Goal: Information Seeking & Learning: Check status

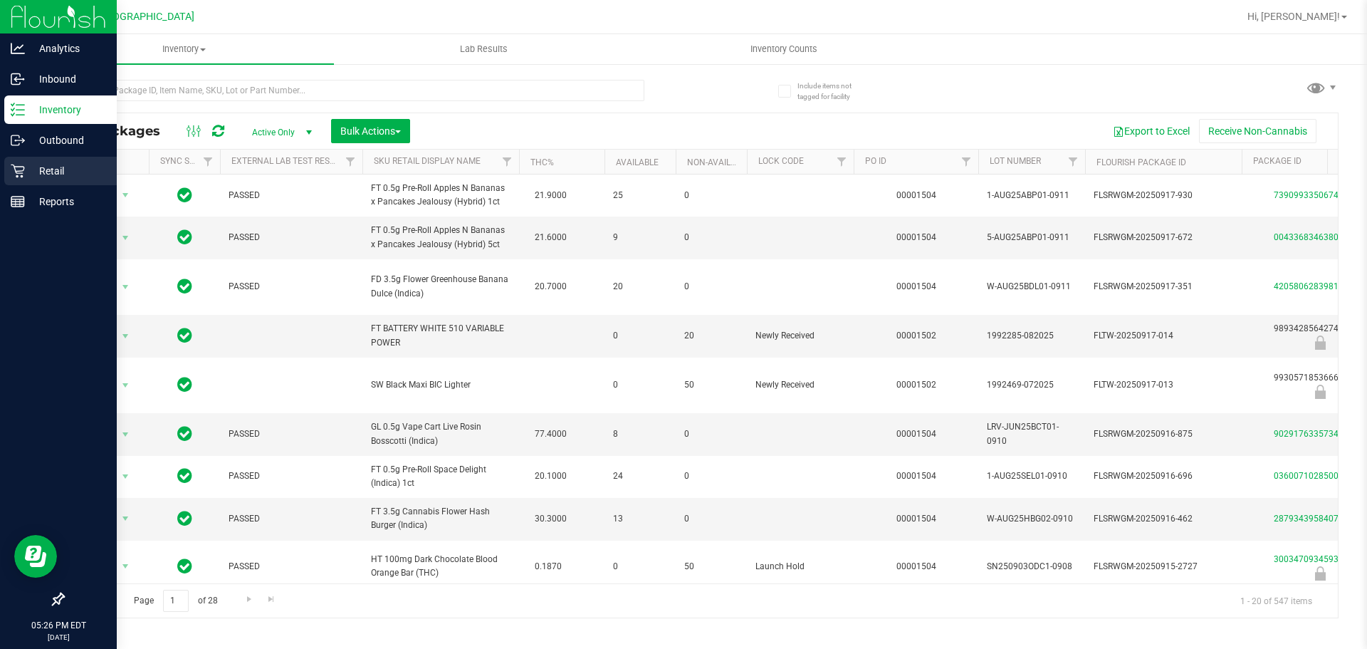
click at [50, 179] on div "Retail" at bounding box center [60, 171] width 113 height 28
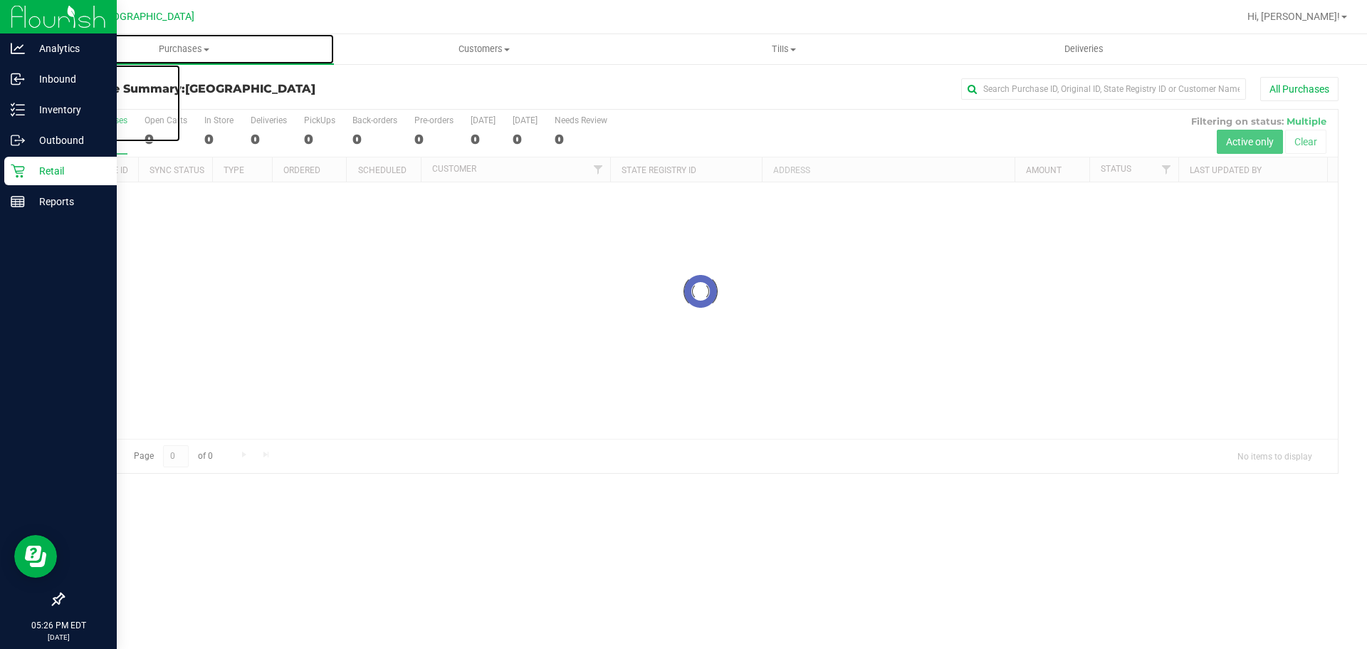
click at [169, 47] on span "Purchases" at bounding box center [184, 49] width 300 height 13
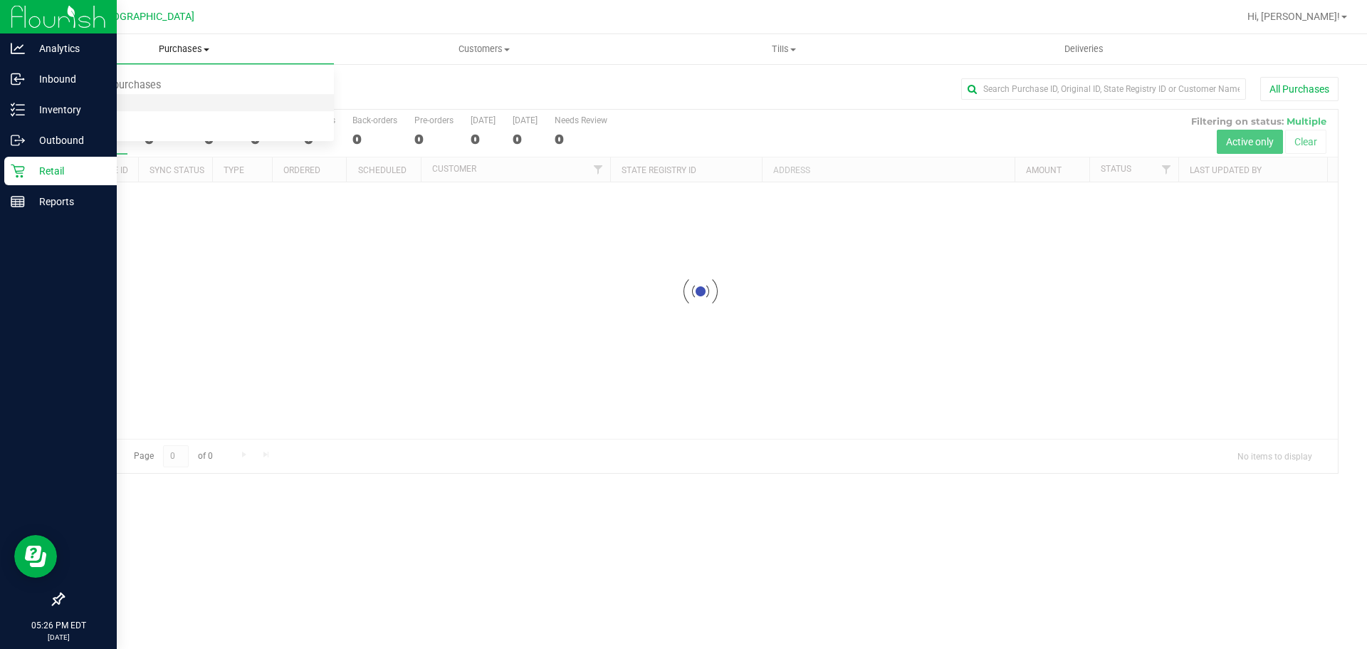
click at [146, 98] on li "Fulfillment" at bounding box center [184, 103] width 300 height 17
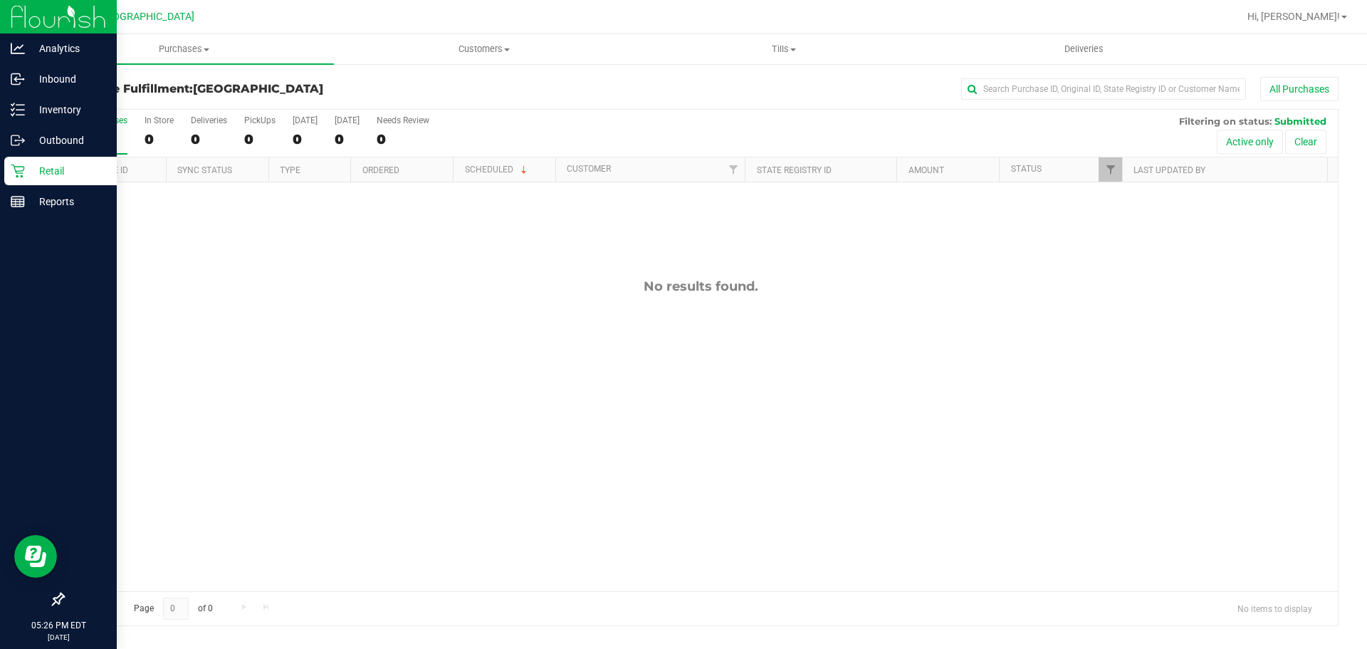
click at [296, 318] on div "No results found." at bounding box center [700, 434] width 1275 height 505
click at [22, 103] on icon at bounding box center [18, 110] width 14 height 14
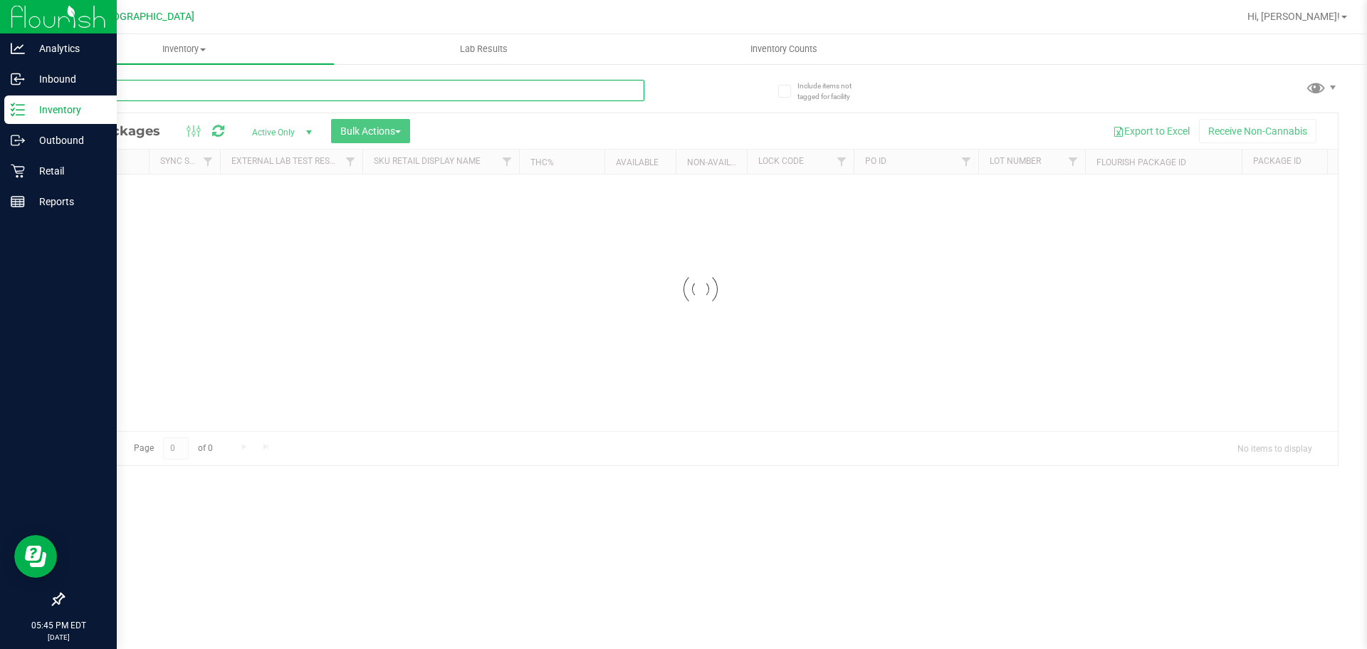
click at [182, 88] on div "Inventory All packages All inventory Waste log Create inventory Lab Results Inv…" at bounding box center [700, 341] width 1333 height 615
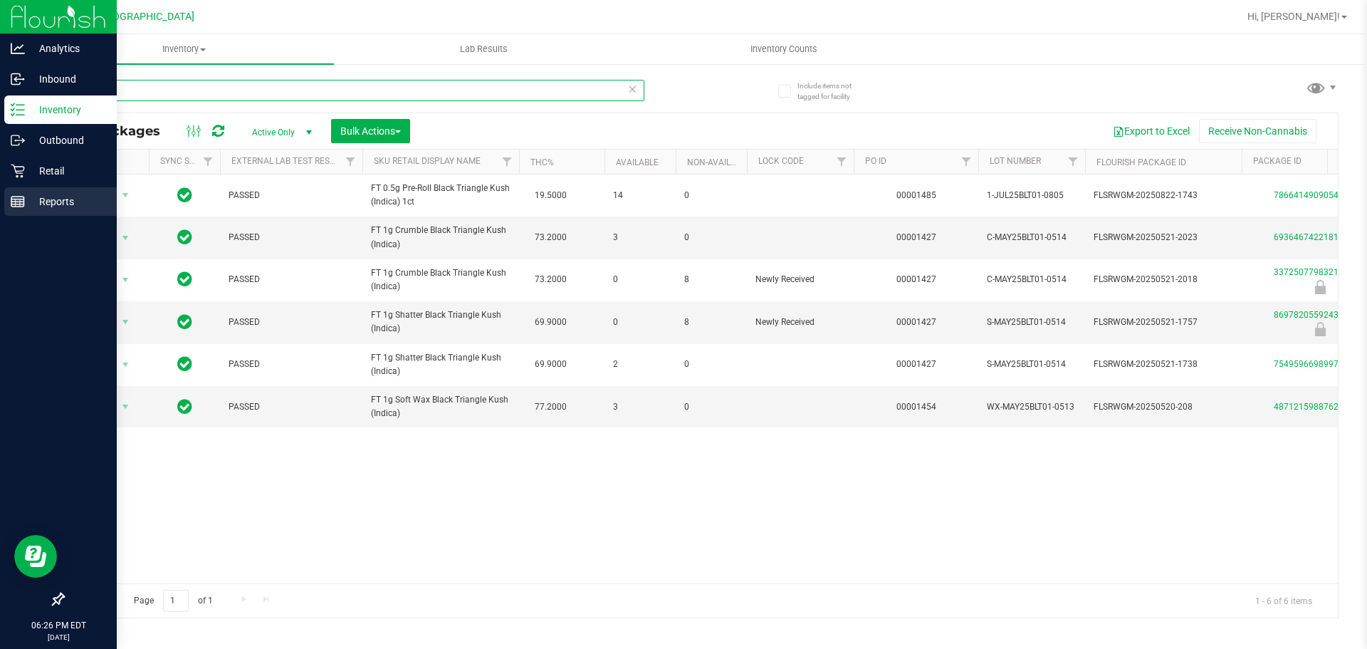
type input "blt"
click at [63, 196] on p "Reports" at bounding box center [67, 201] width 85 height 17
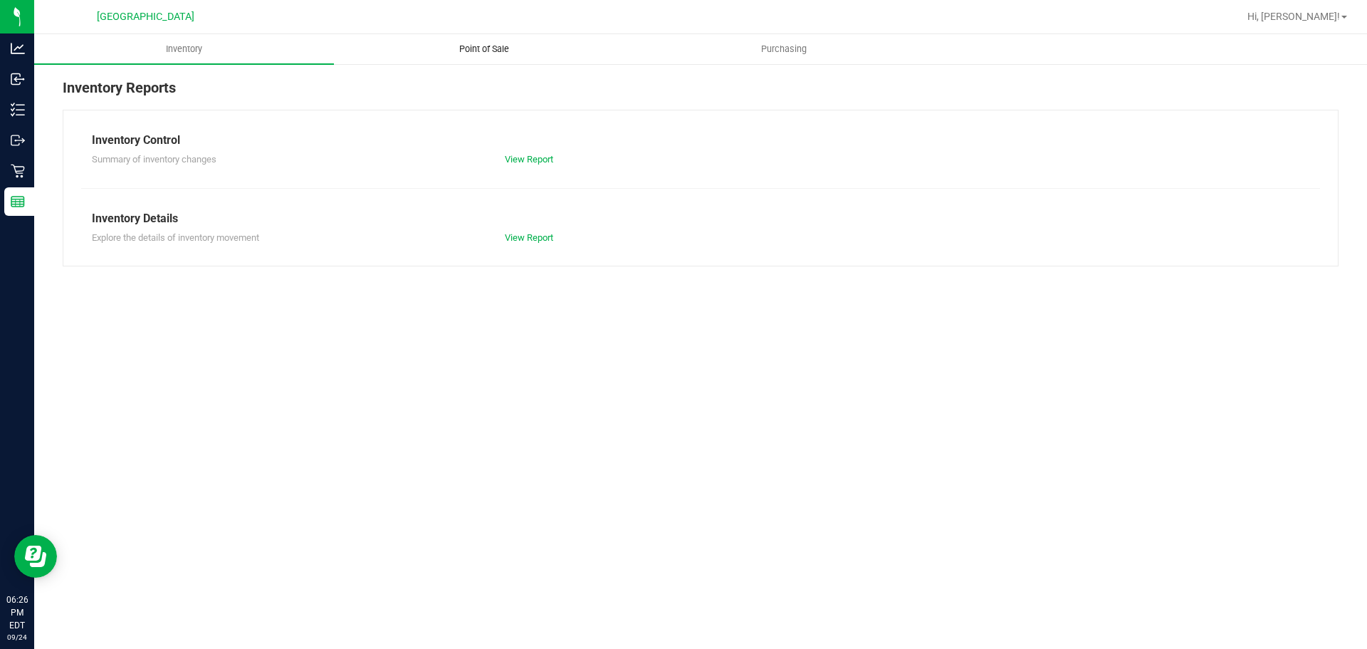
click at [485, 52] on span "Point of Sale" at bounding box center [484, 49] width 88 height 13
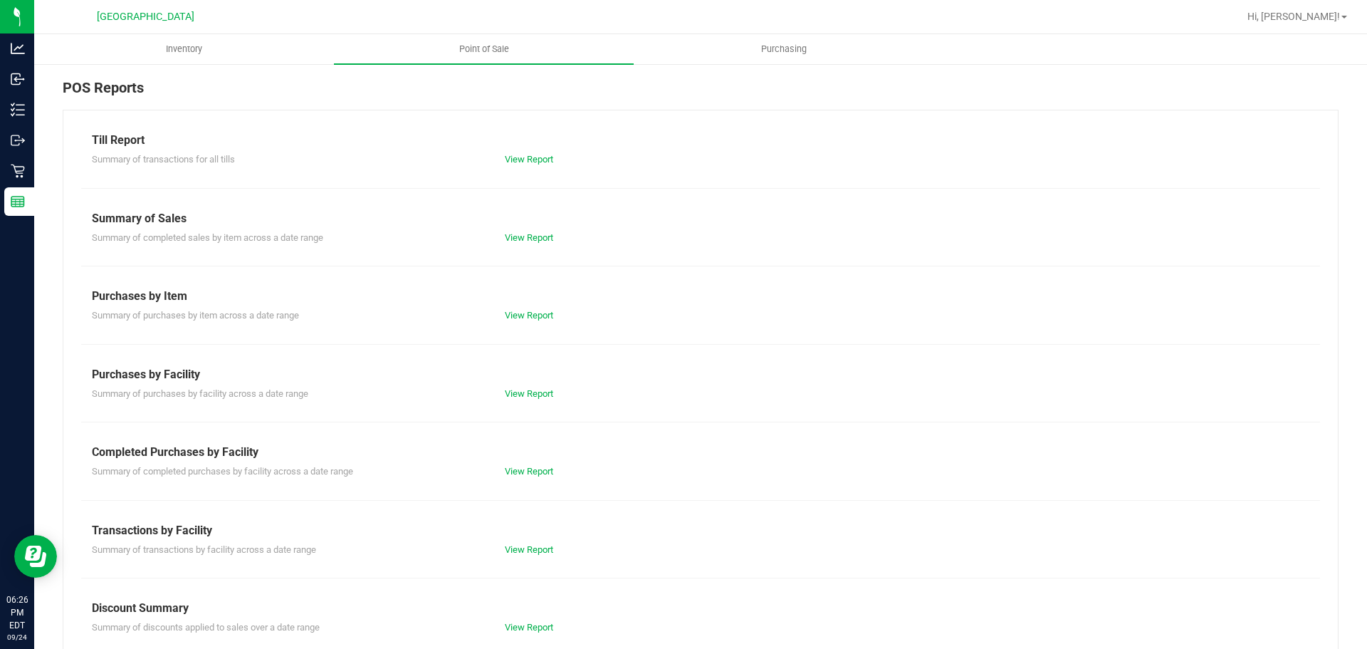
click at [503, 543] on div "View Report" at bounding box center [597, 550] width 207 height 14
click at [507, 543] on div "View Report" at bounding box center [597, 550] width 207 height 14
click at [509, 544] on link "View Report" at bounding box center [529, 549] width 48 height 11
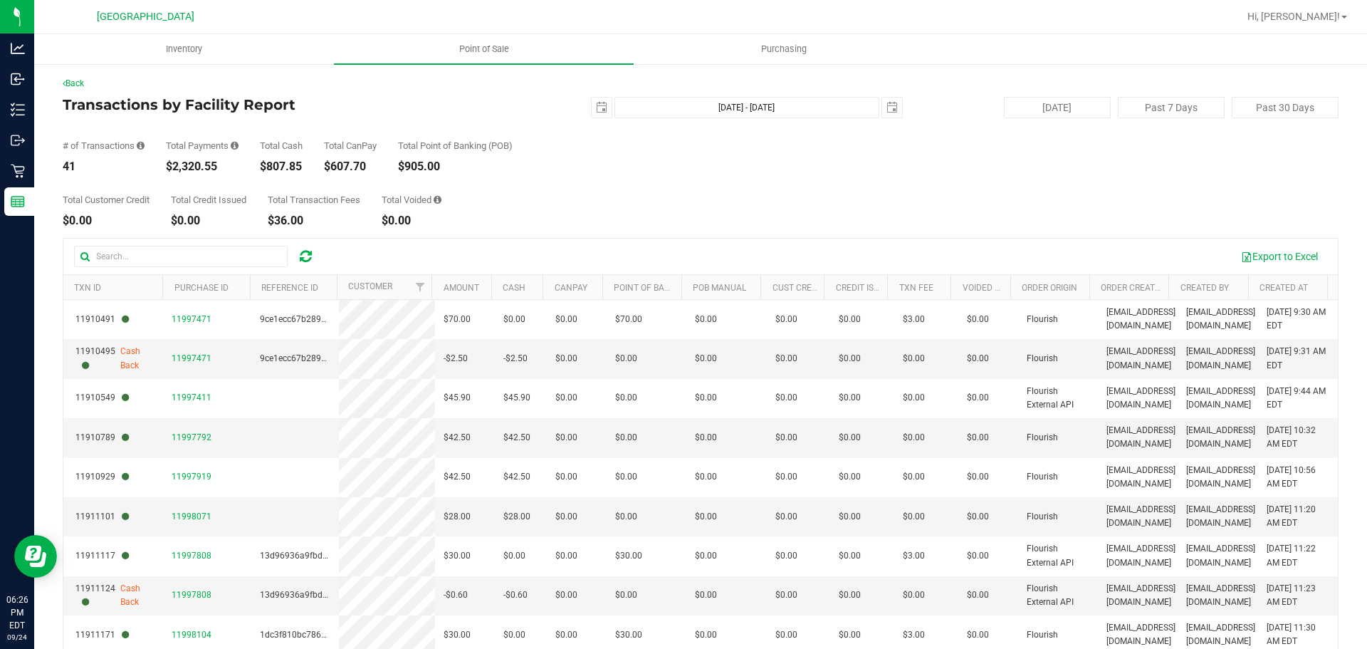
click at [196, 168] on div "$2,320.55" at bounding box center [202, 166] width 73 height 11
copy div "2,320.55"
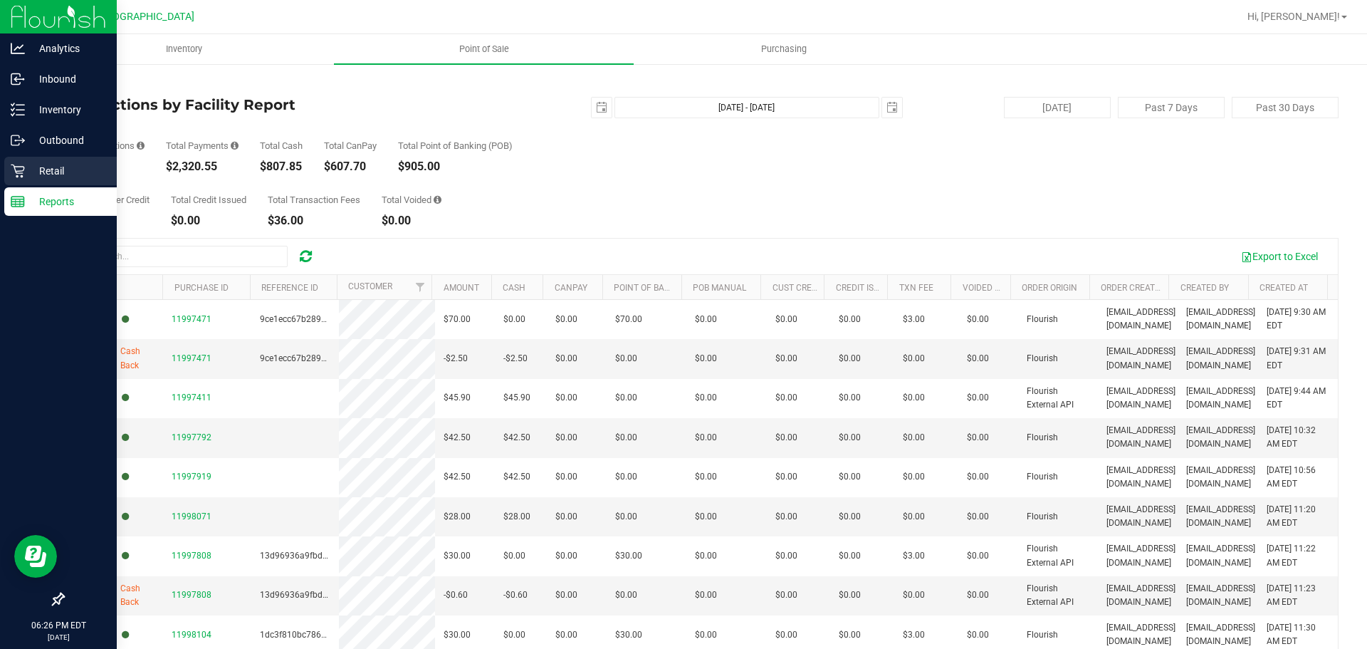
click at [0, 161] on link "Retail" at bounding box center [58, 172] width 117 height 31
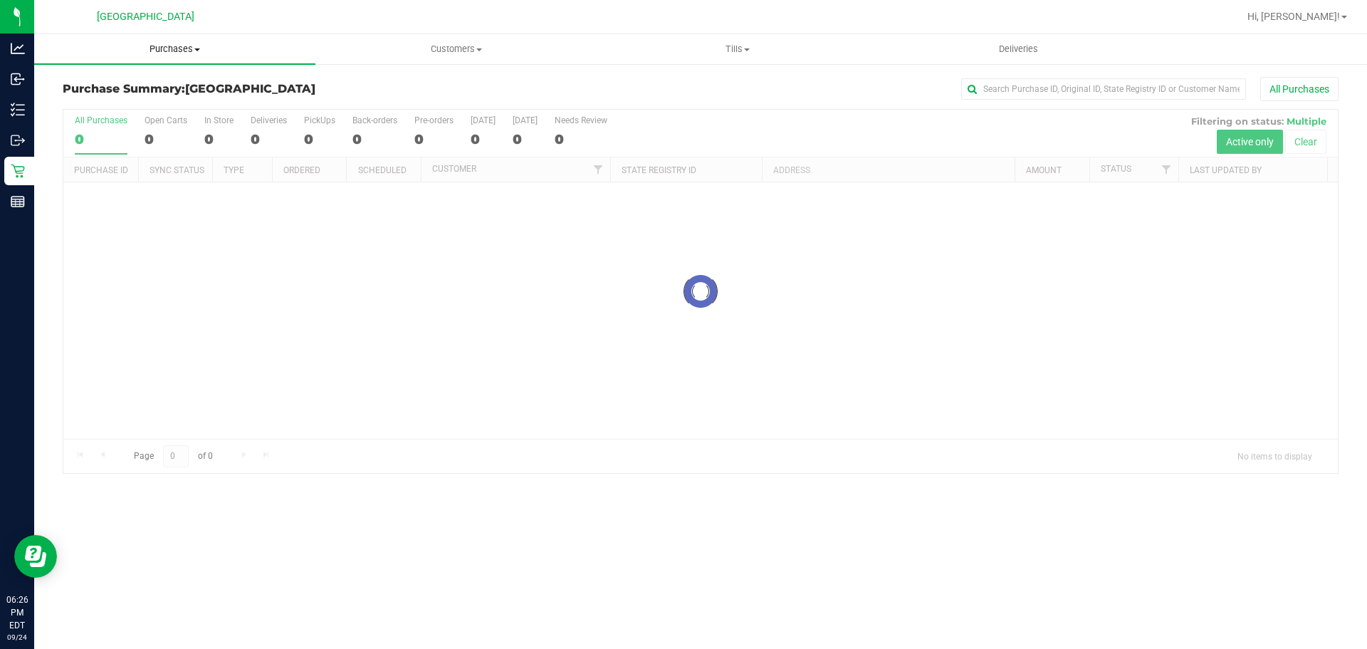
click at [132, 48] on span "Purchases" at bounding box center [174, 49] width 281 height 13
click at [150, 110] on li "Fulfillment" at bounding box center [174, 103] width 281 height 17
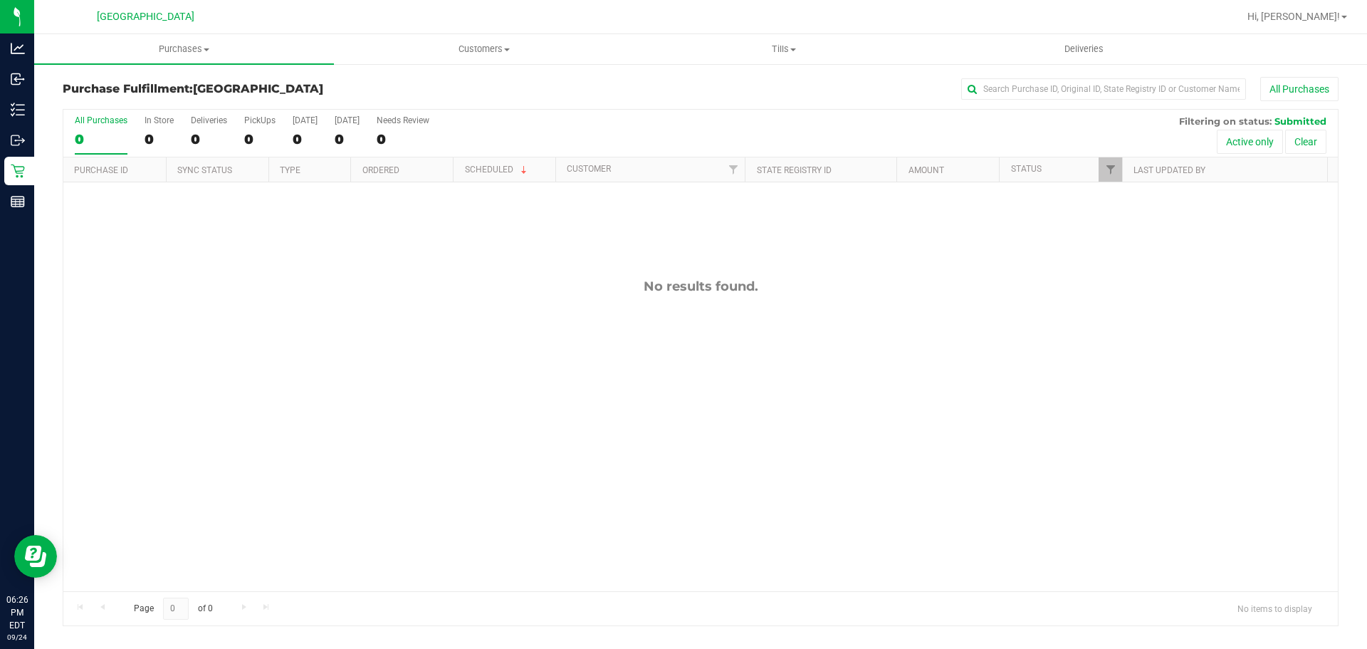
click at [258, 317] on div "No results found." at bounding box center [700, 434] width 1275 height 505
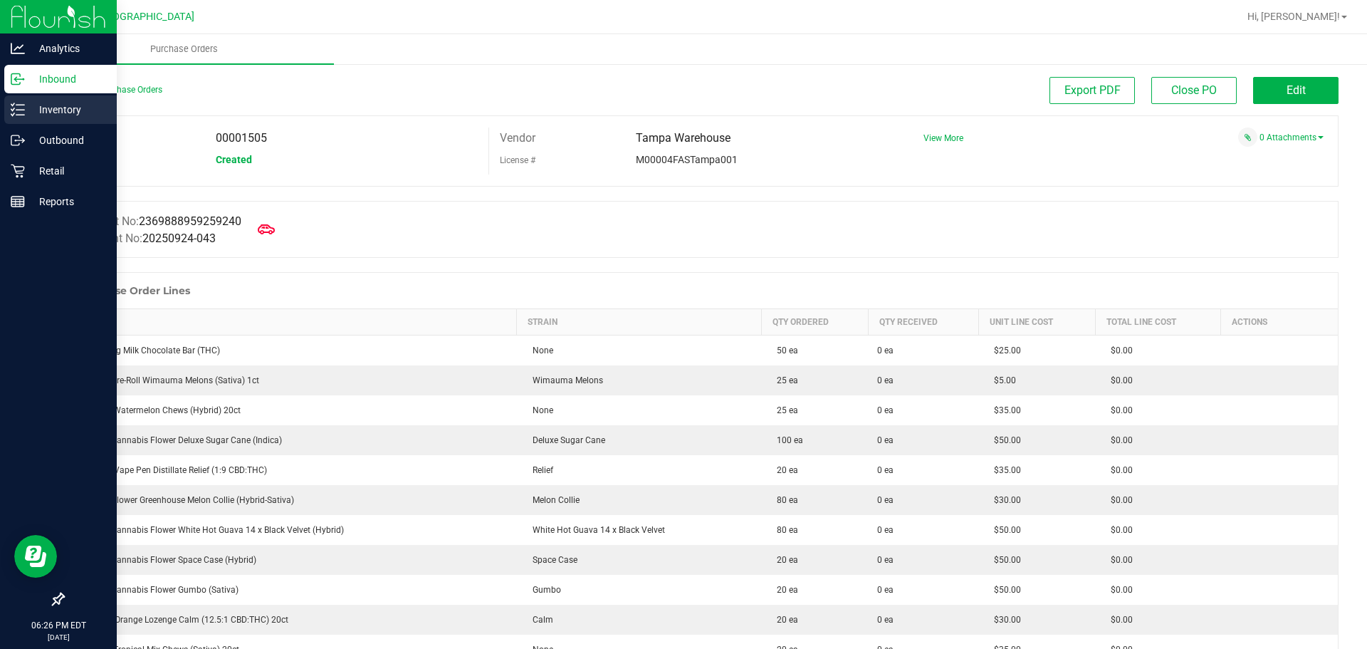
scroll to position [783, 0]
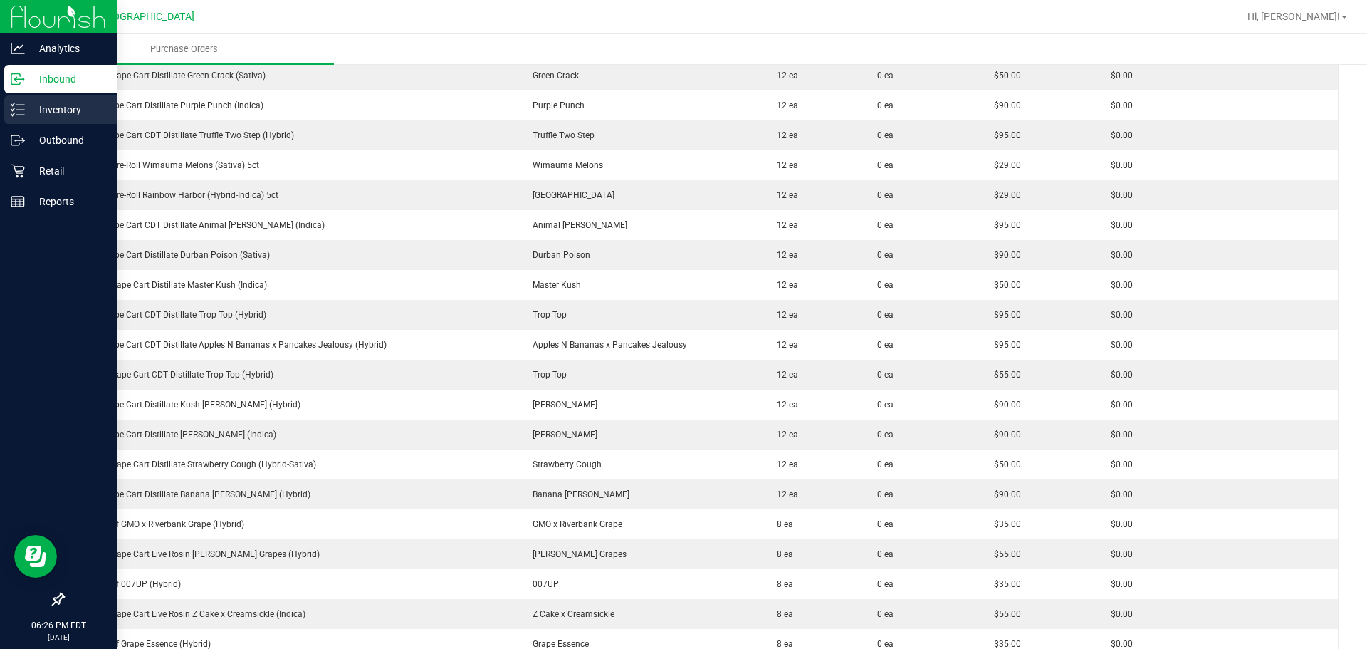
click at [16, 104] on icon at bounding box center [18, 110] width 14 height 14
